Goal: Task Accomplishment & Management: Manage account settings

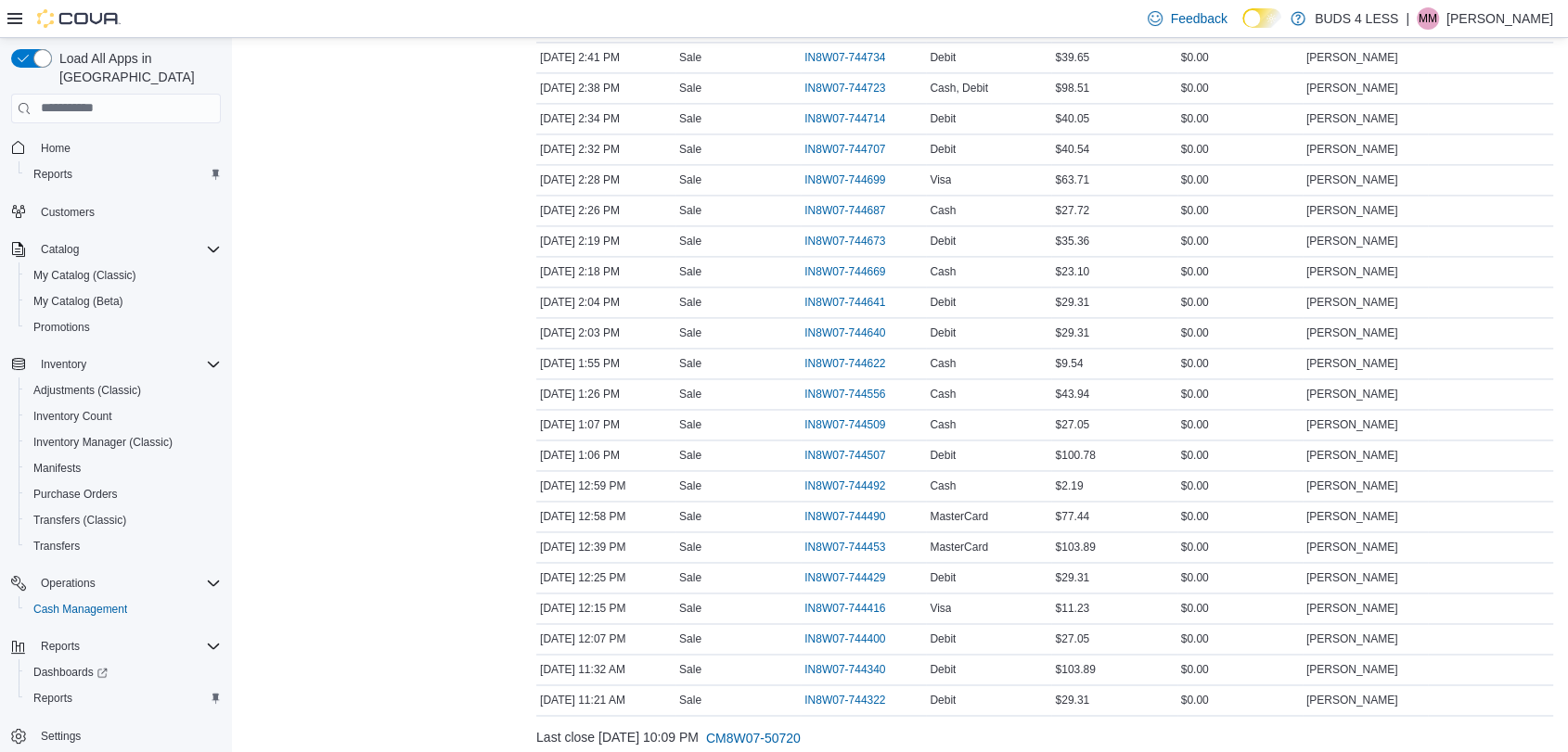
scroll to position [2783, 0]
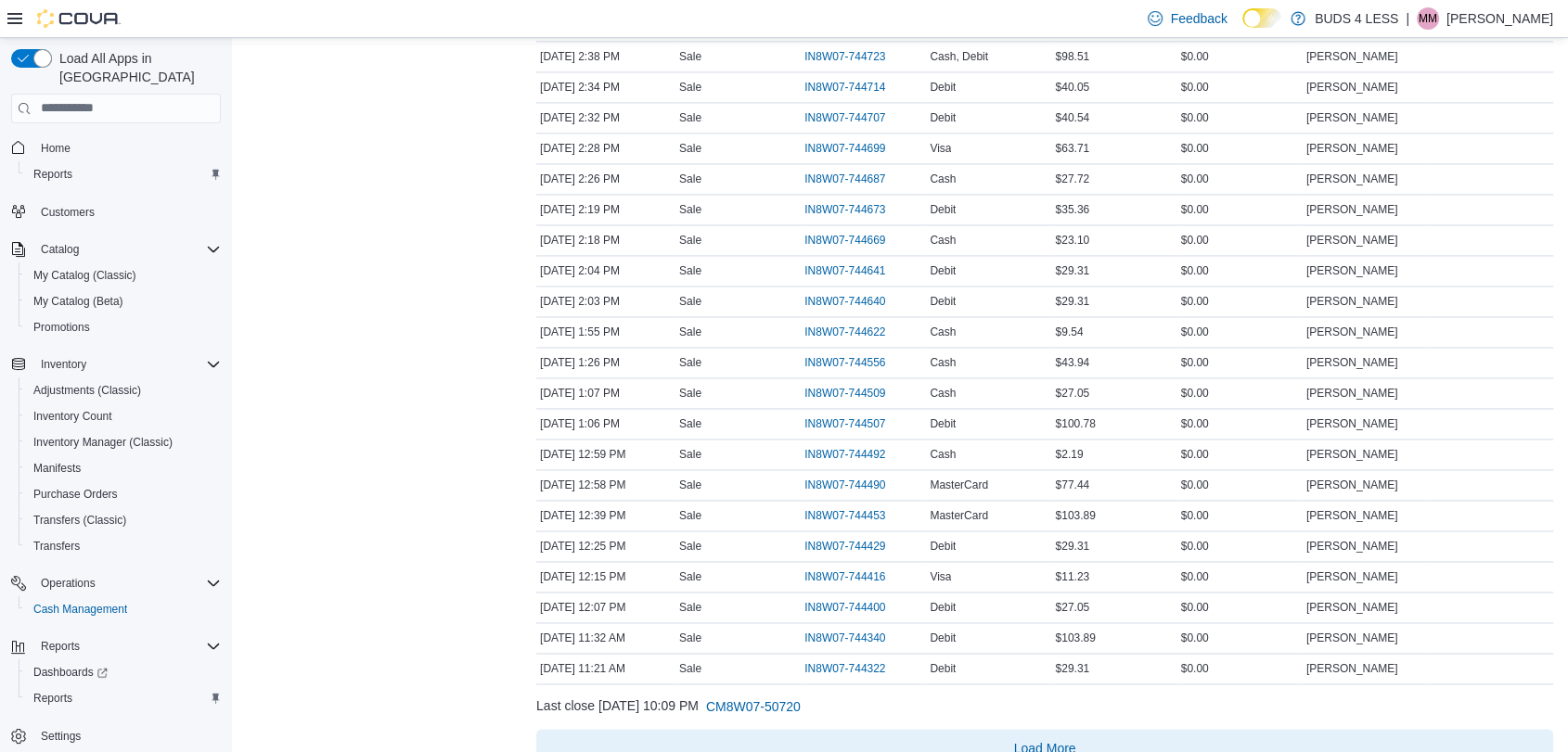
click at [1070, 738] on span "Load More" at bounding box center [1045, 747] width 62 height 19
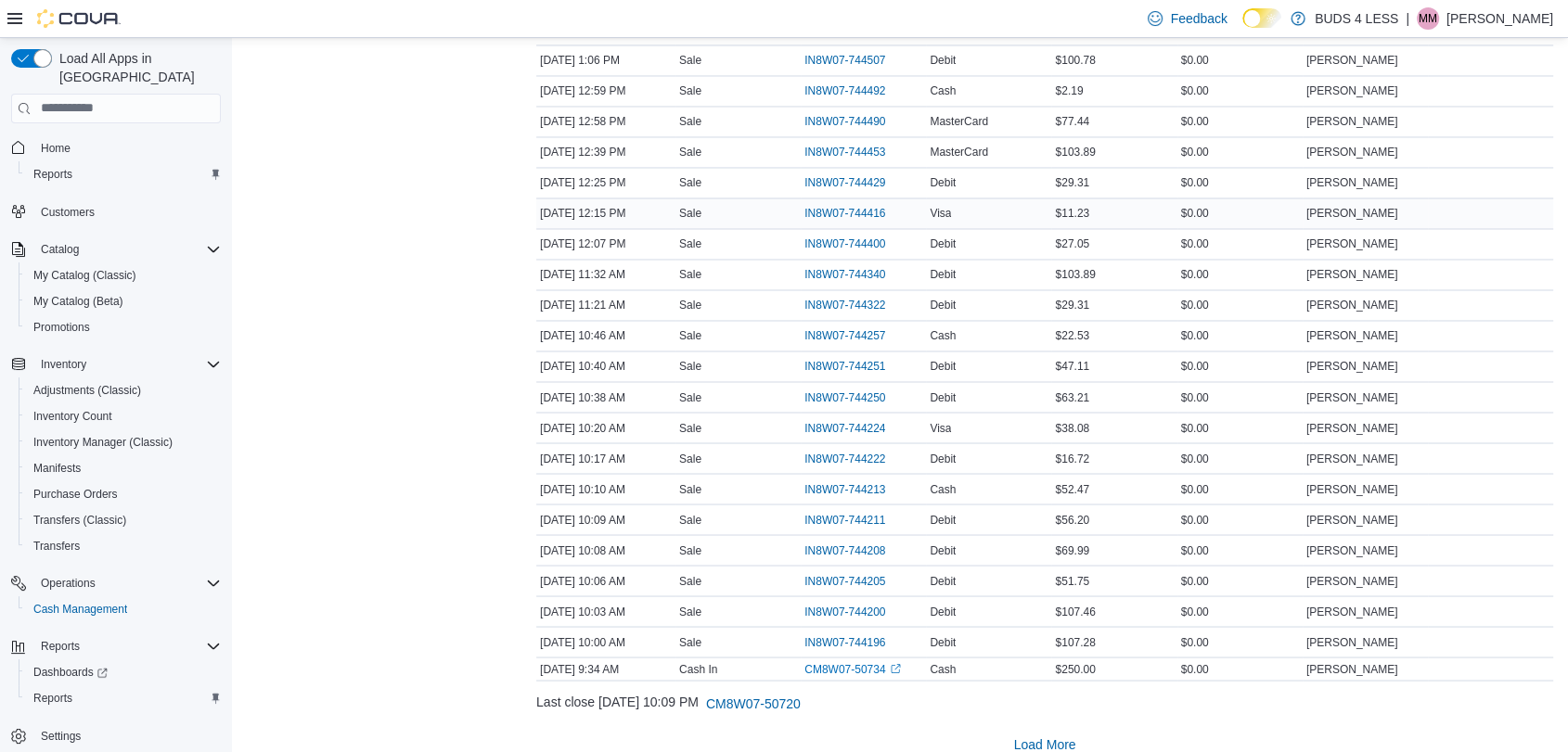
scroll to position [3159, 0]
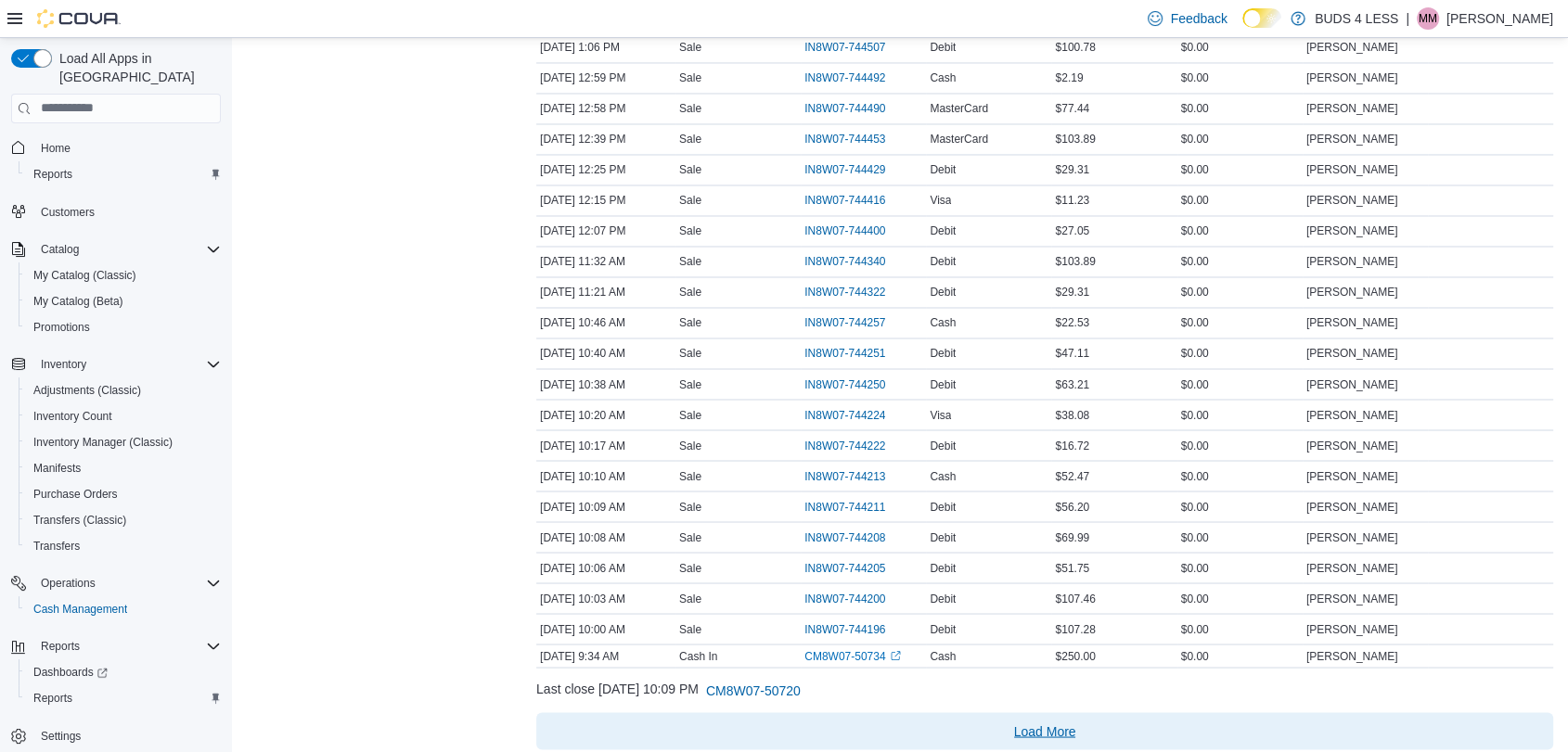
click at [1068, 721] on span "Load More" at bounding box center [1045, 730] width 62 height 19
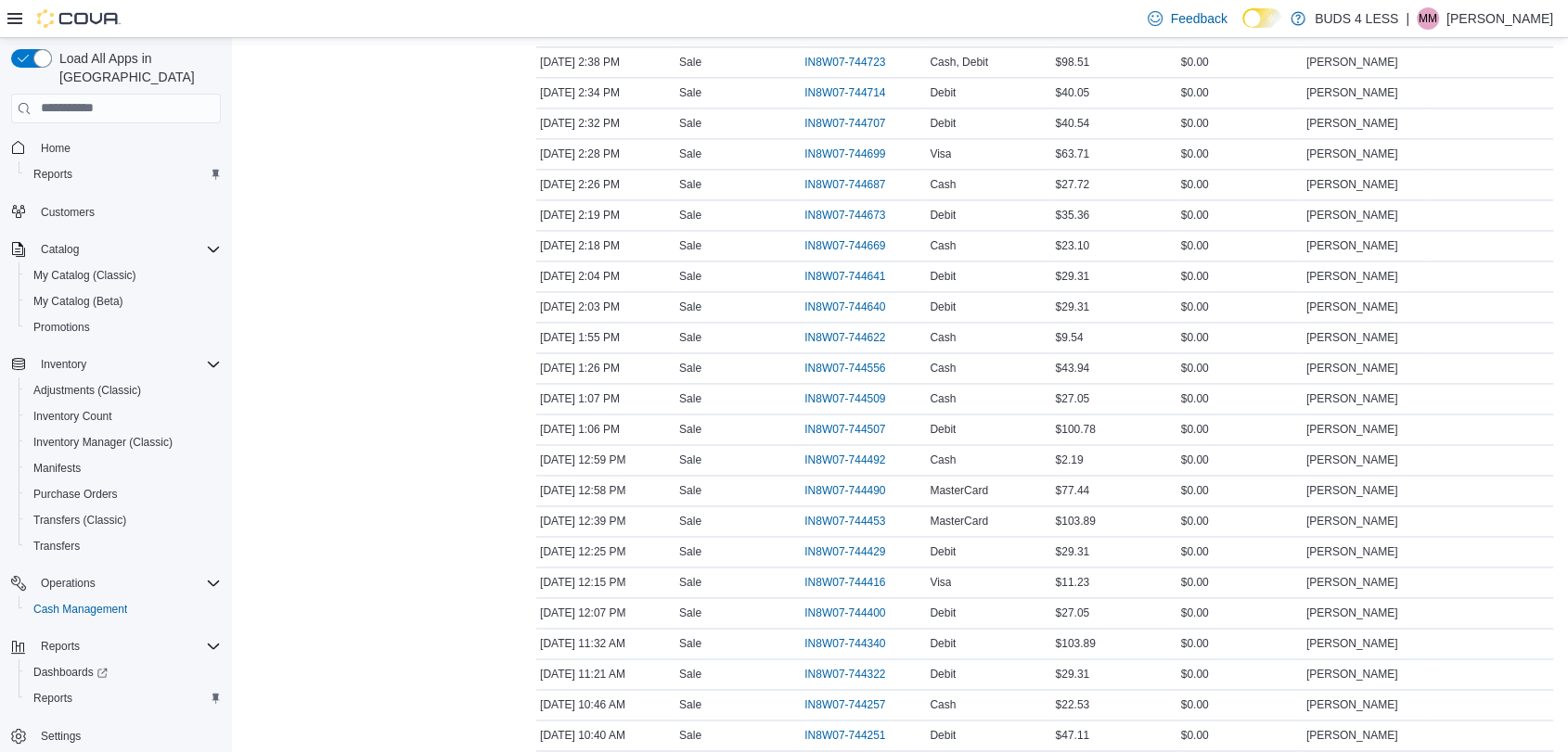
scroll to position [2643, 0]
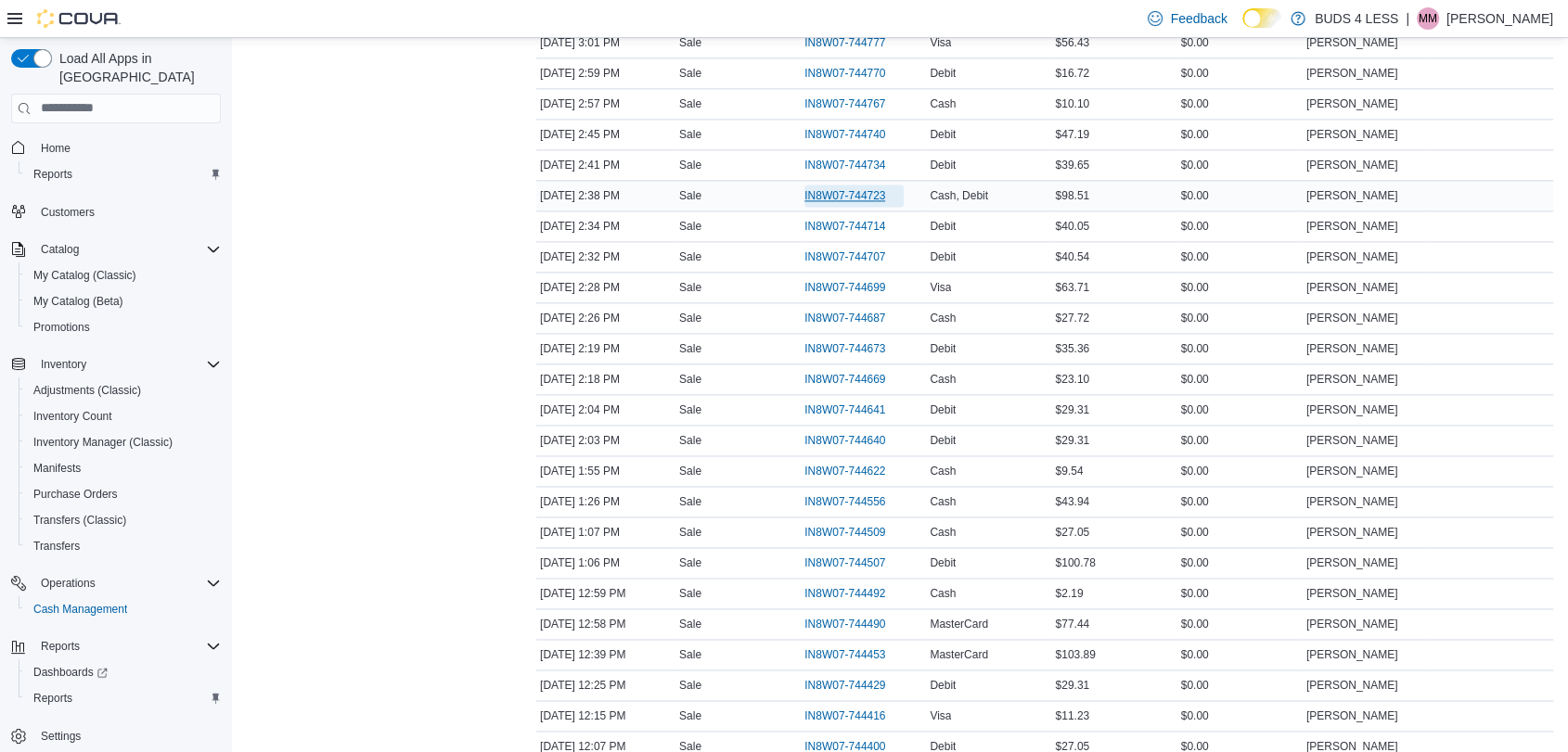
click at [850, 188] on span "IN8W07-744723" at bounding box center [845, 195] width 81 height 15
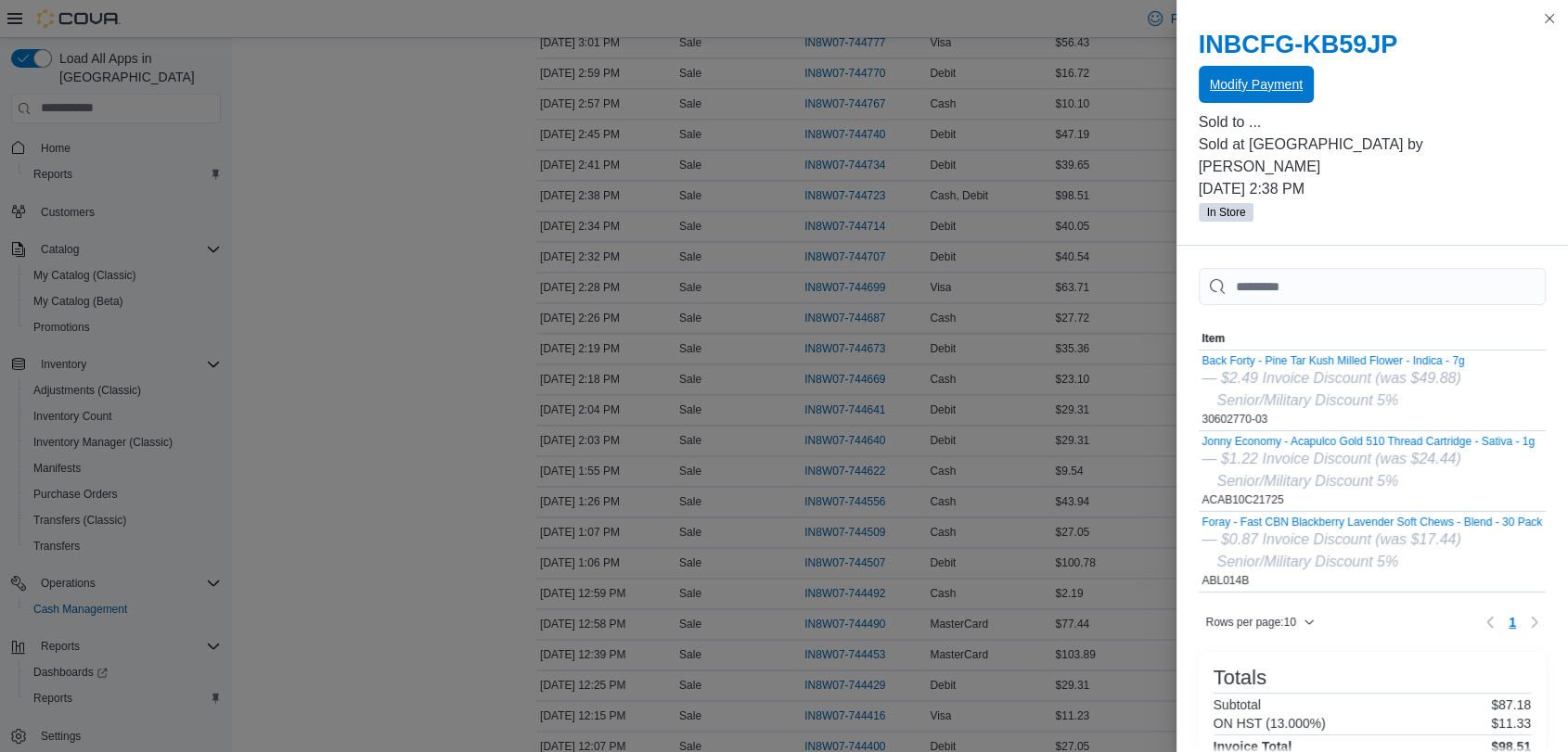
click at [1275, 79] on span "Modify Payment" at bounding box center [1257, 84] width 93 height 19
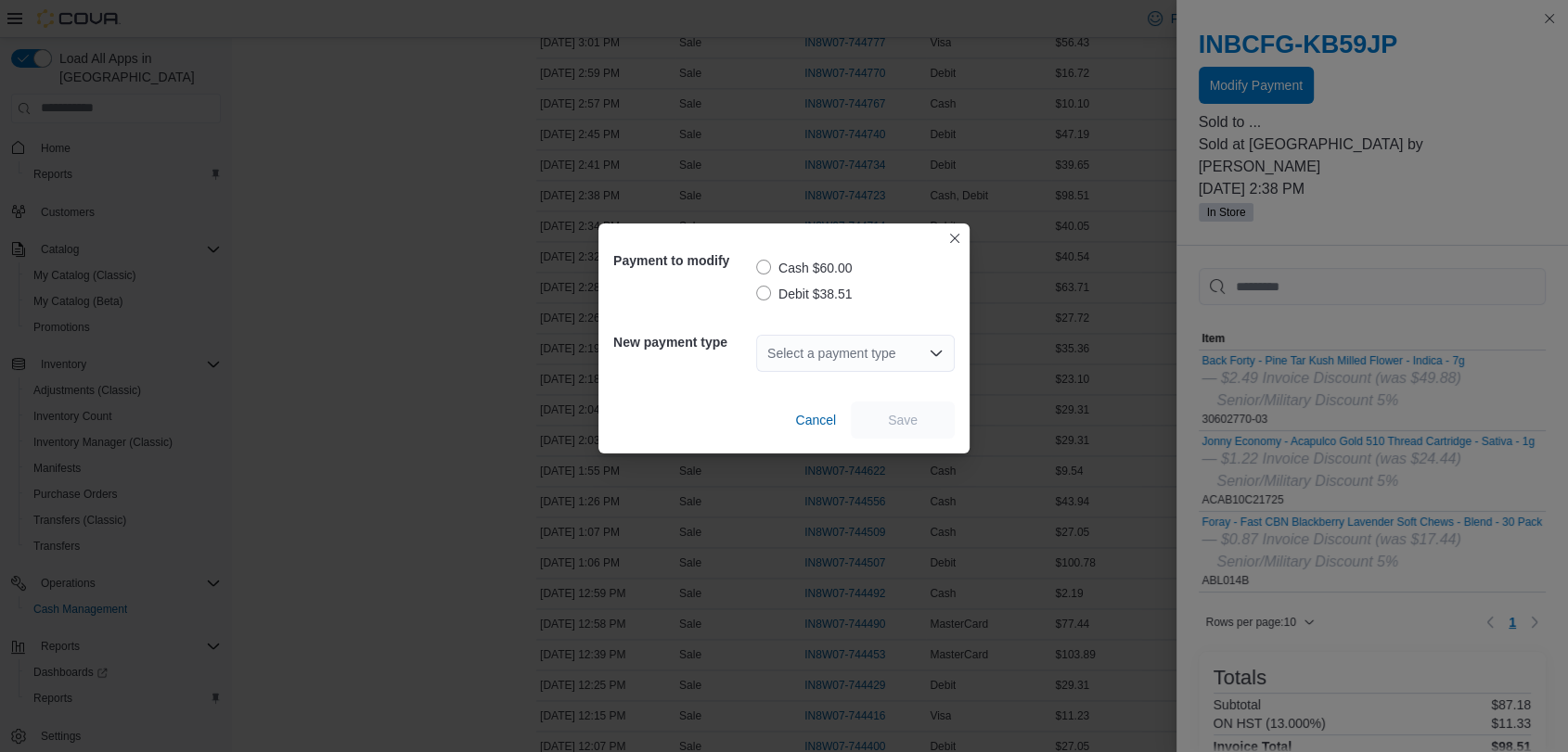
click at [764, 291] on label "Debit $38.51" at bounding box center [804, 293] width 96 height 23
click at [817, 350] on div "Select a payment type" at bounding box center [856, 353] width 199 height 37
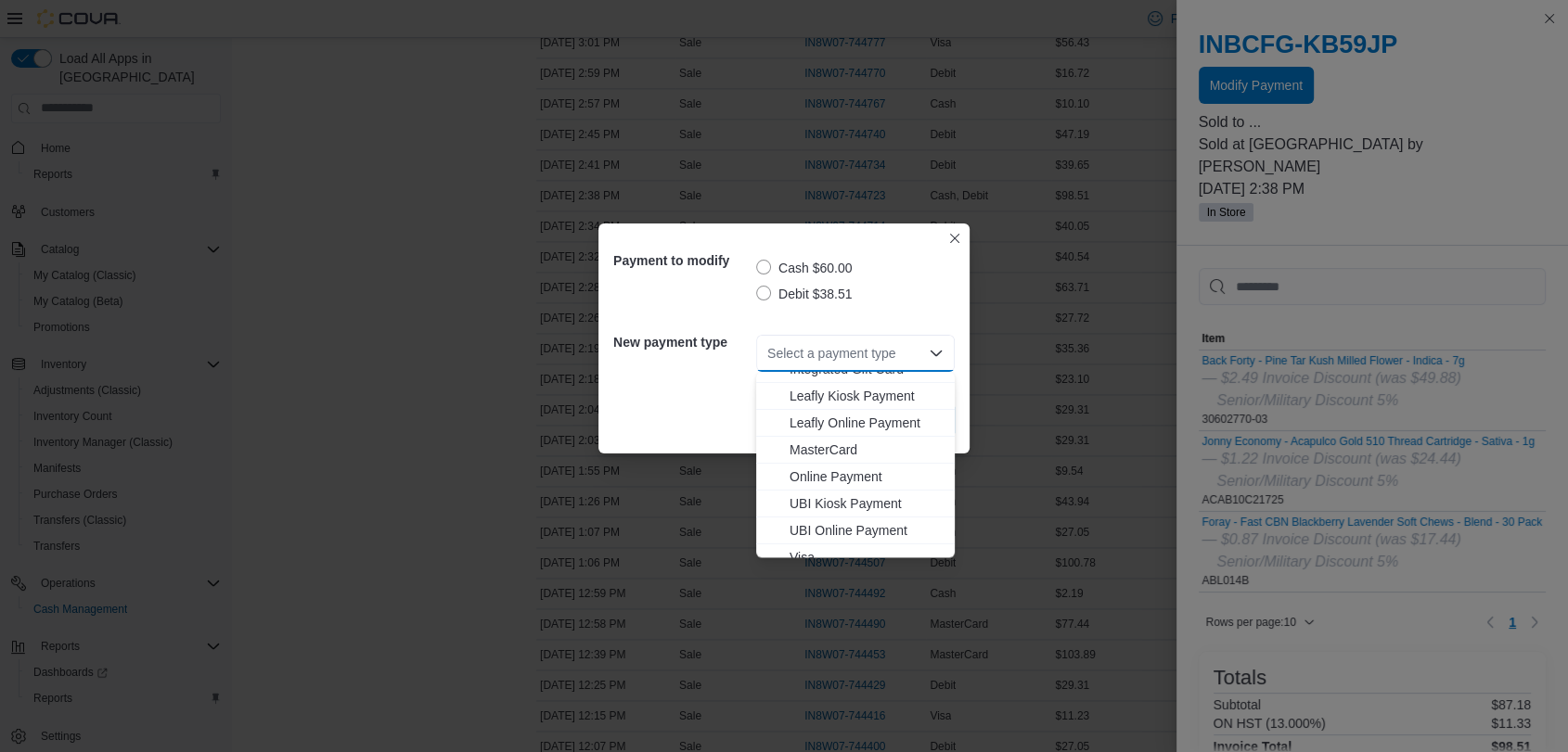
scroll to position [206, 0]
click at [829, 447] on span "MasterCard" at bounding box center [867, 448] width 154 height 19
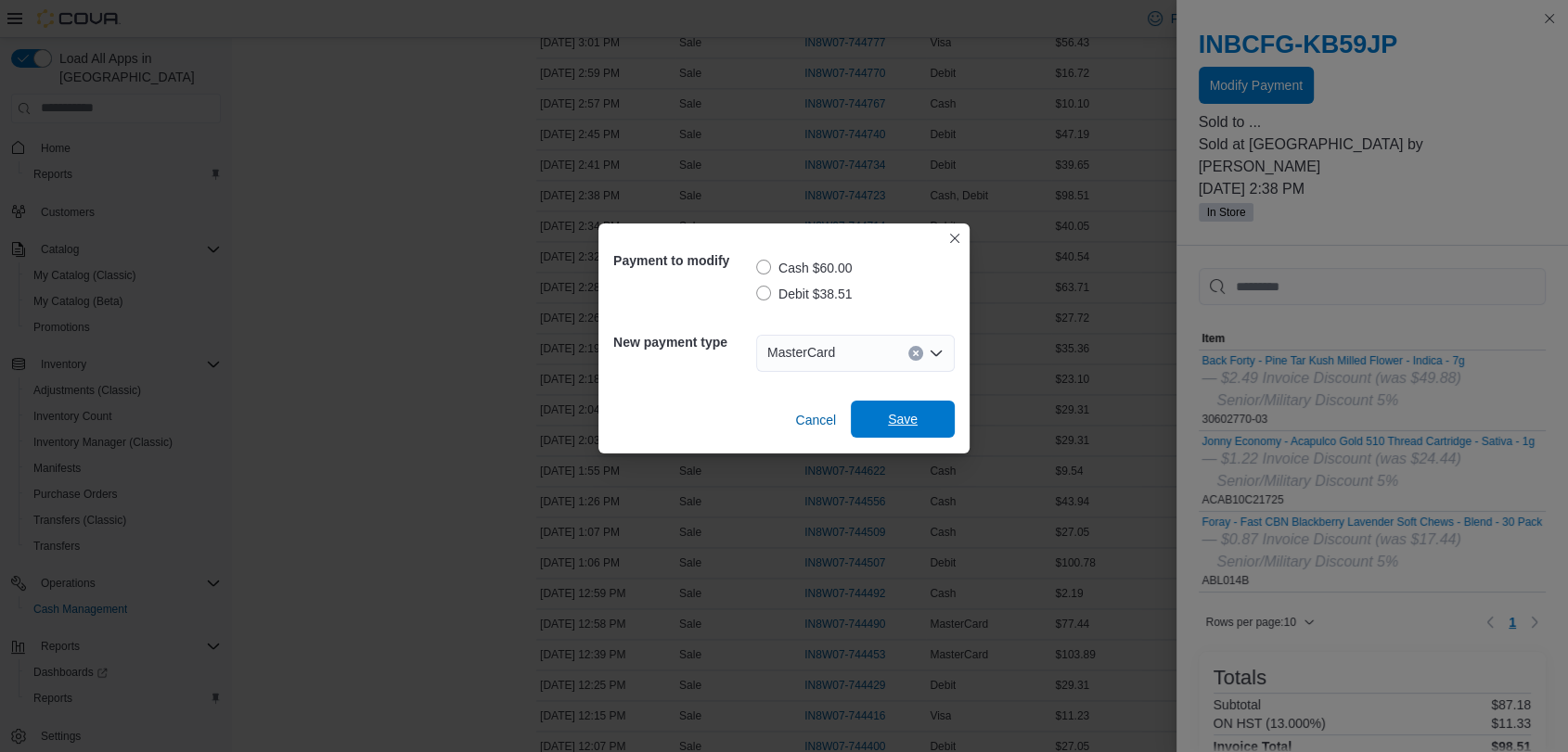
click at [911, 410] on span "Save" at bounding box center [903, 418] width 30 height 19
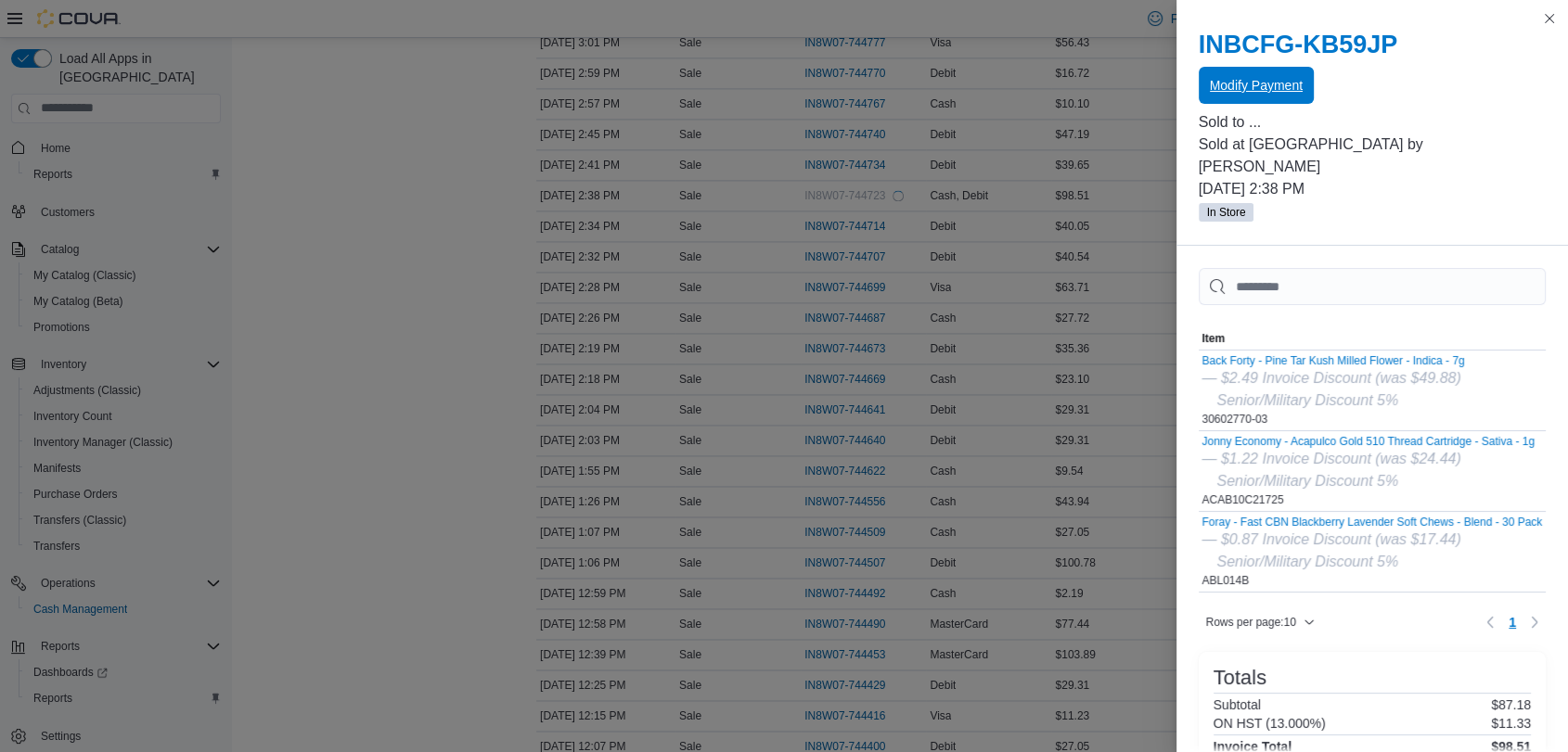
scroll to position [0, 0]
click at [1549, 12] on button "Close this dialog" at bounding box center [1549, 18] width 23 height 23
